Goal: Navigation & Orientation: Find specific page/section

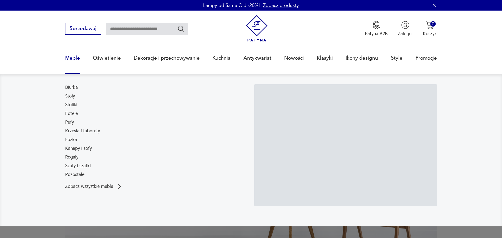
click at [69, 56] on link "Meble" at bounding box center [72, 58] width 15 height 24
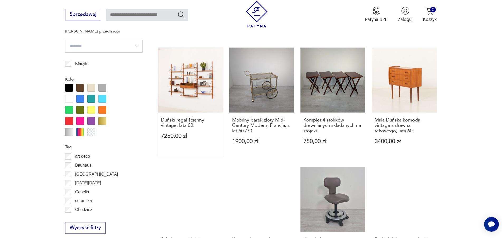
scroll to position [510, 0]
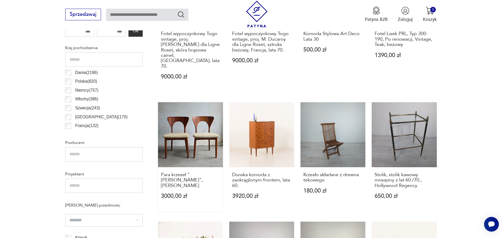
click at [196, 135] on link "Para krzeseł "[PERSON_NAME]",[PERSON_NAME] 3000,00 zł" at bounding box center [190, 156] width 65 height 109
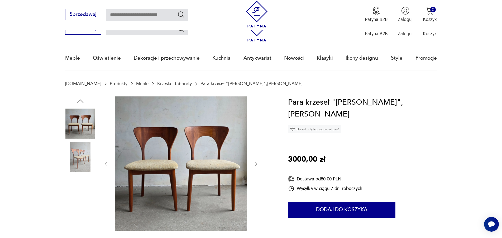
scroll to position [296, 0]
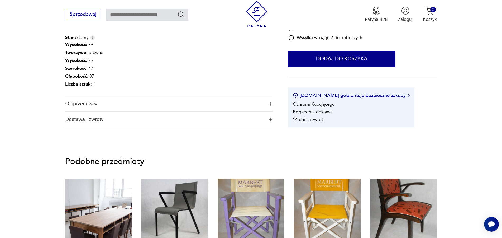
click at [85, 106] on span "O sprzedawcy" at bounding box center [164, 103] width 199 height 15
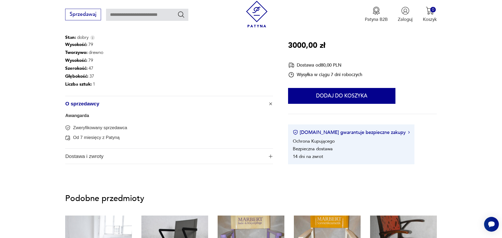
click at [78, 116] on link "Awangarda" at bounding box center [77, 115] width 24 height 5
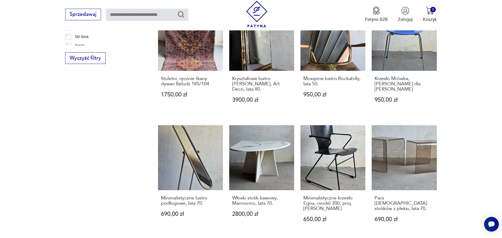
scroll to position [613, 0]
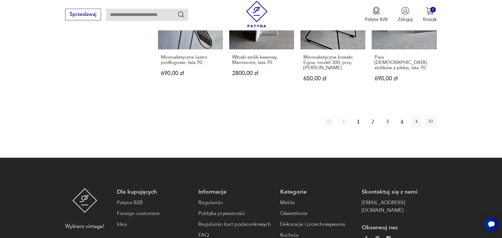
click at [404, 117] on button "4" at bounding box center [401, 121] width 11 height 11
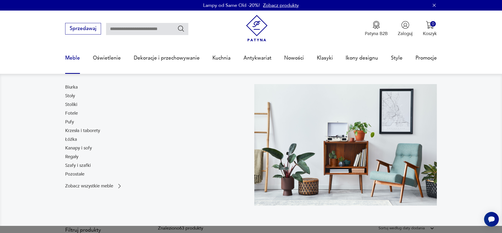
click at [72, 59] on link "Meble" at bounding box center [72, 58] width 15 height 24
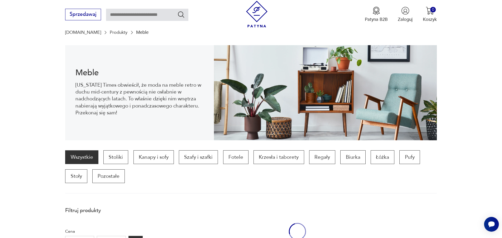
scroll to position [52, 0]
